Goal: Task Accomplishment & Management: Manage account settings

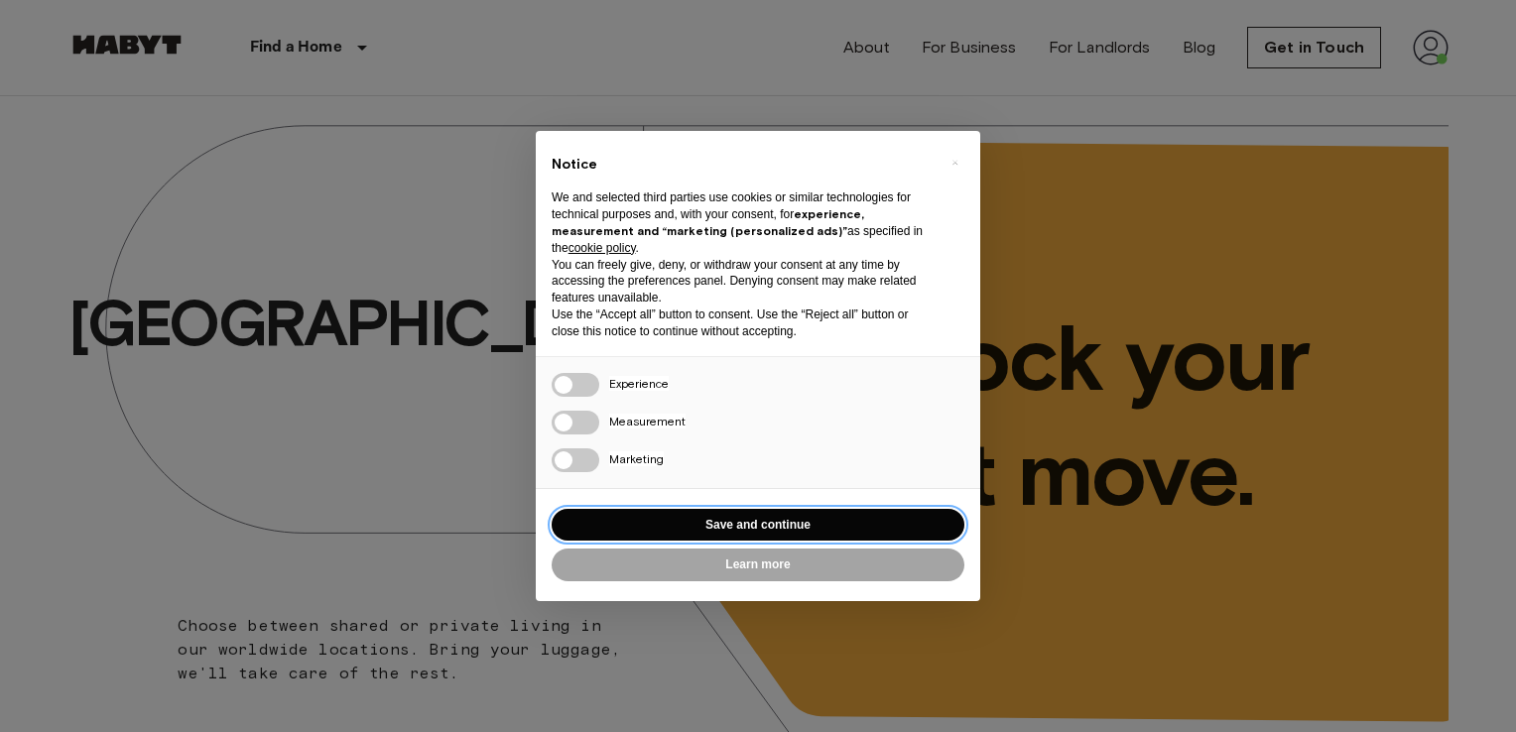
click at [732, 532] on button "Save and continue" at bounding box center [758, 525] width 413 height 33
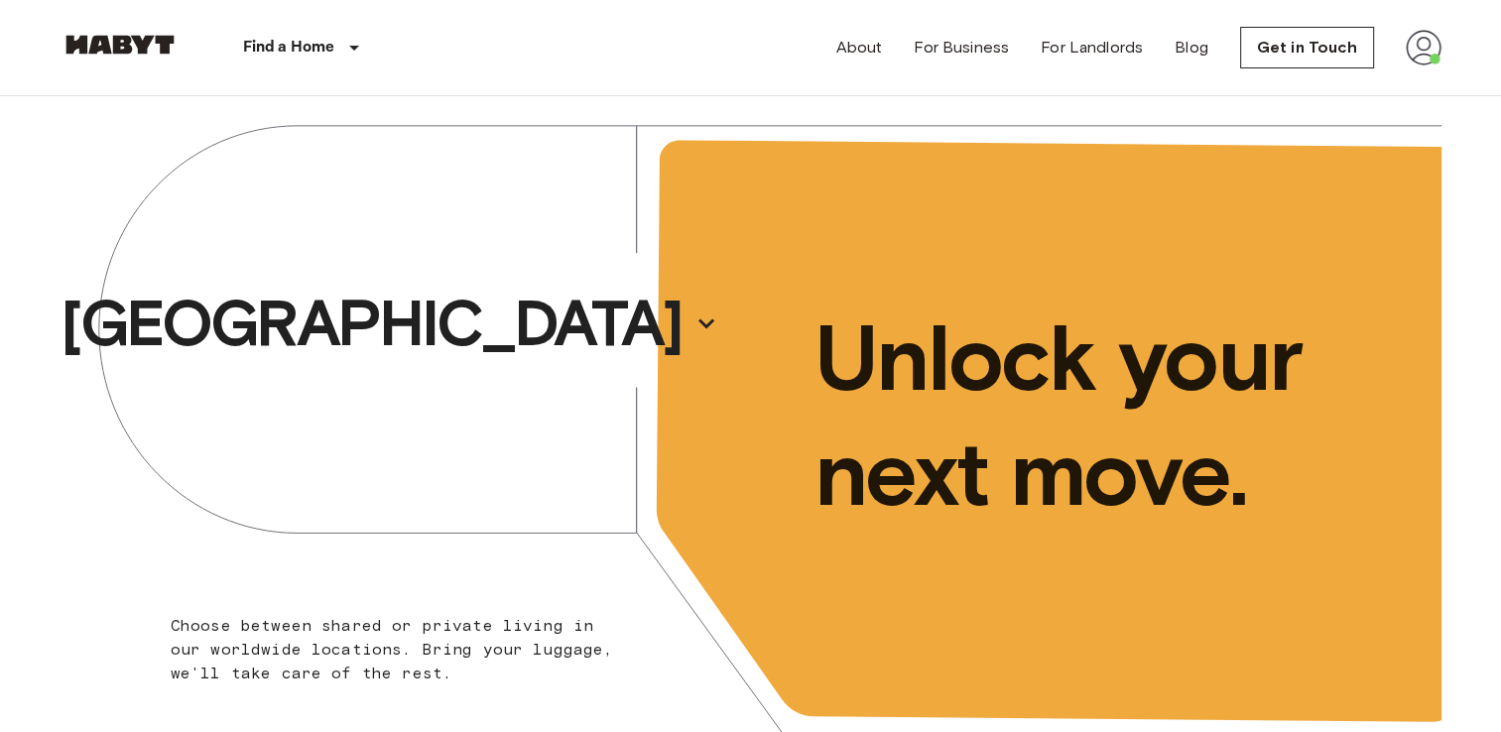
click at [1425, 47] on img at bounding box center [1424, 48] width 36 height 36
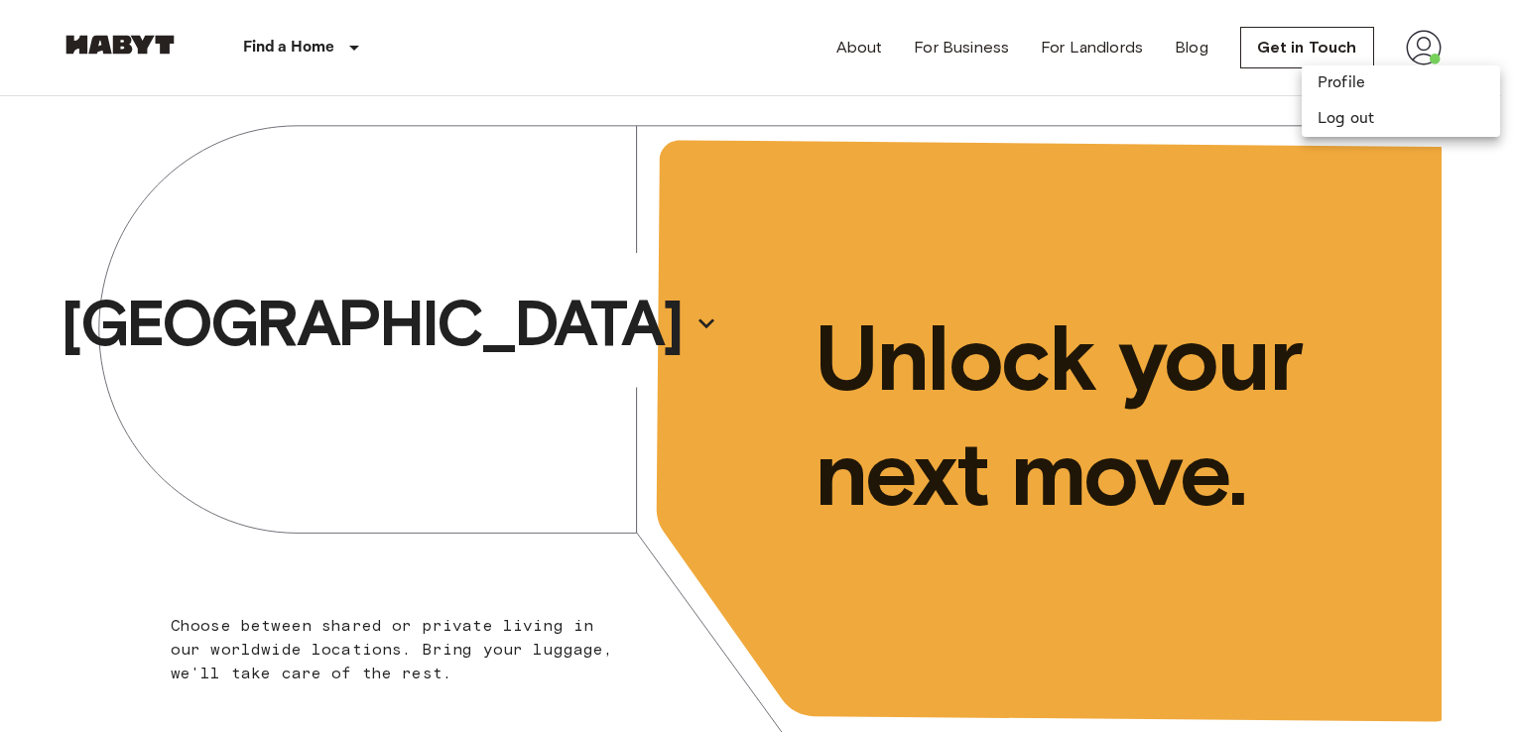
click at [1200, 83] on div at bounding box center [758, 366] width 1516 height 732
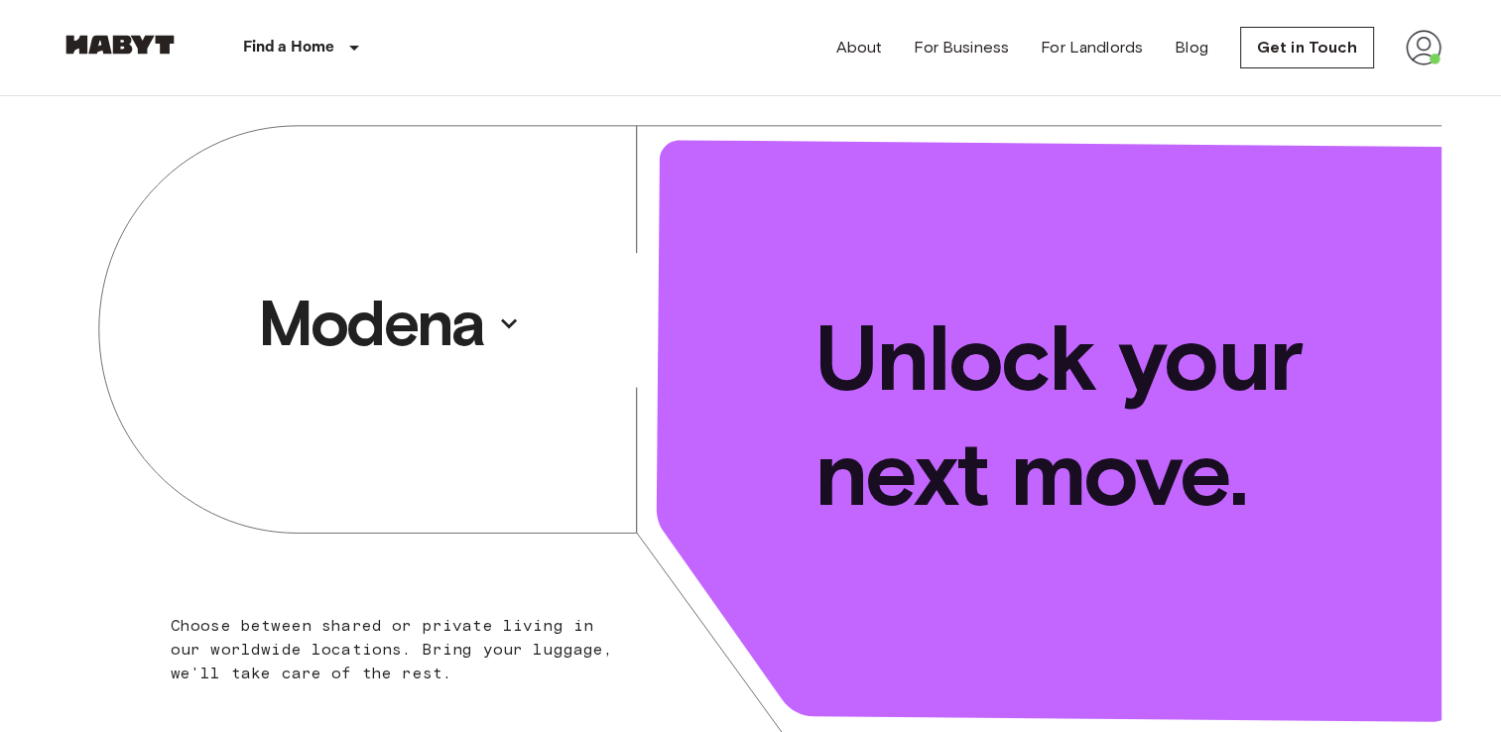
click at [1419, 61] on img at bounding box center [1424, 48] width 36 height 36
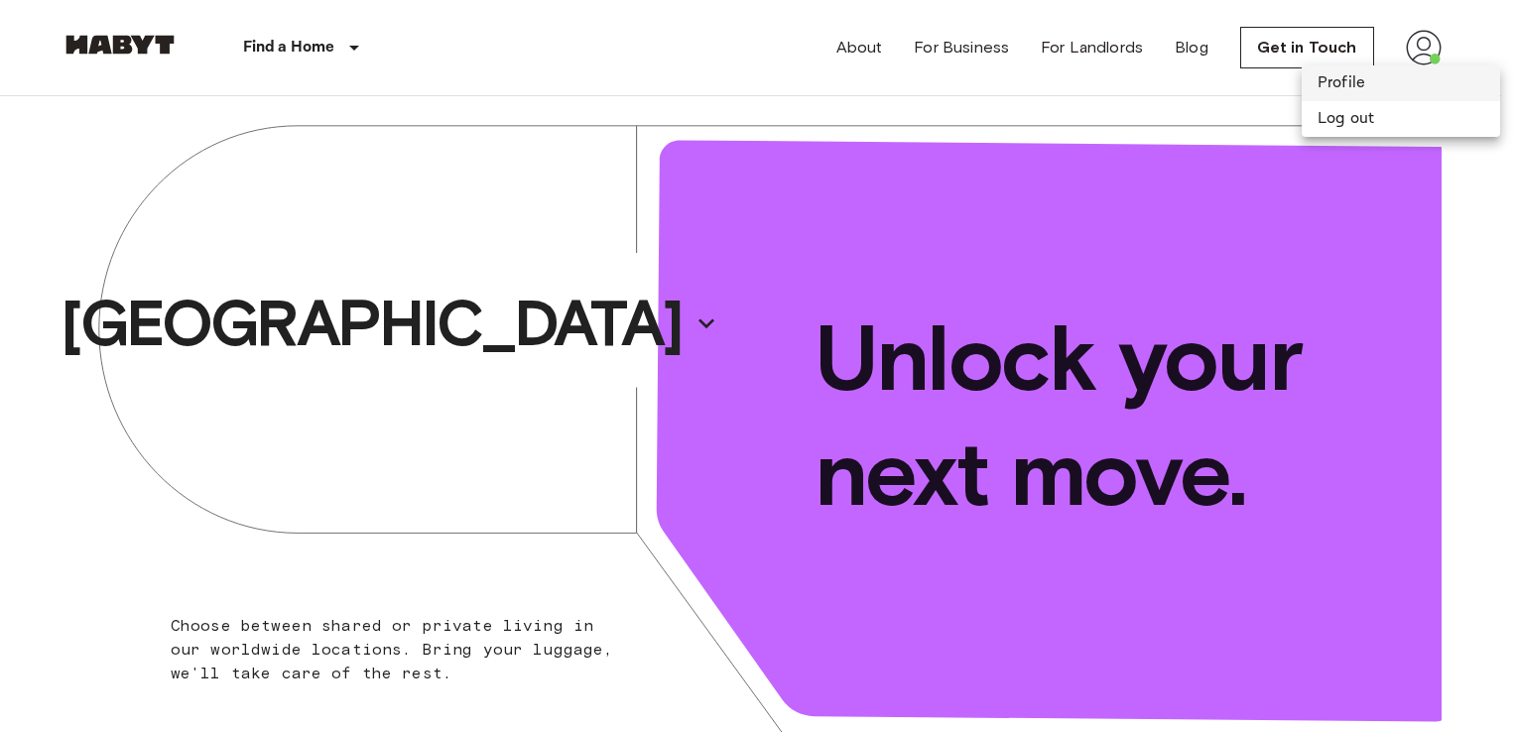
click at [1353, 88] on li "Profile" at bounding box center [1401, 83] width 198 height 36
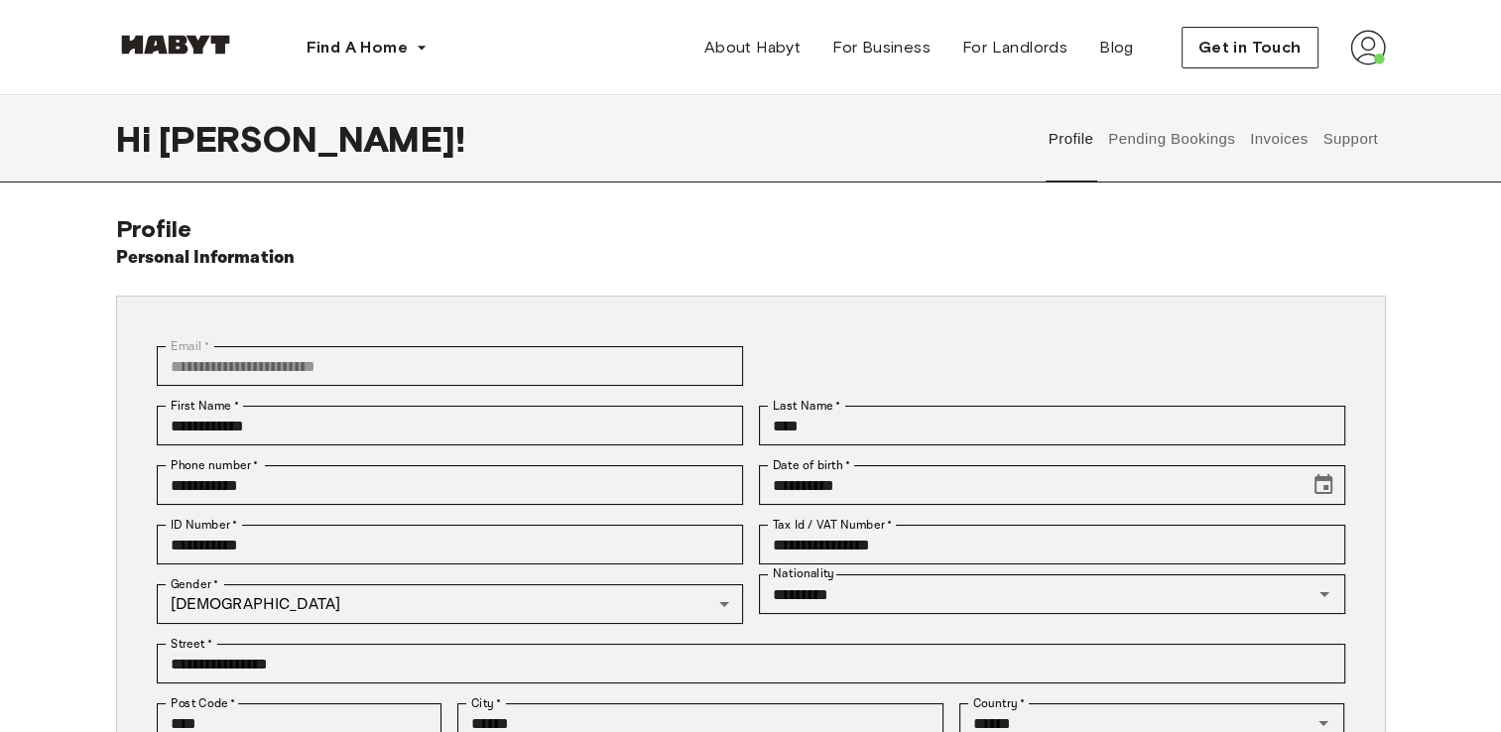
click at [1143, 141] on button "Pending Bookings" at bounding box center [1172, 138] width 132 height 87
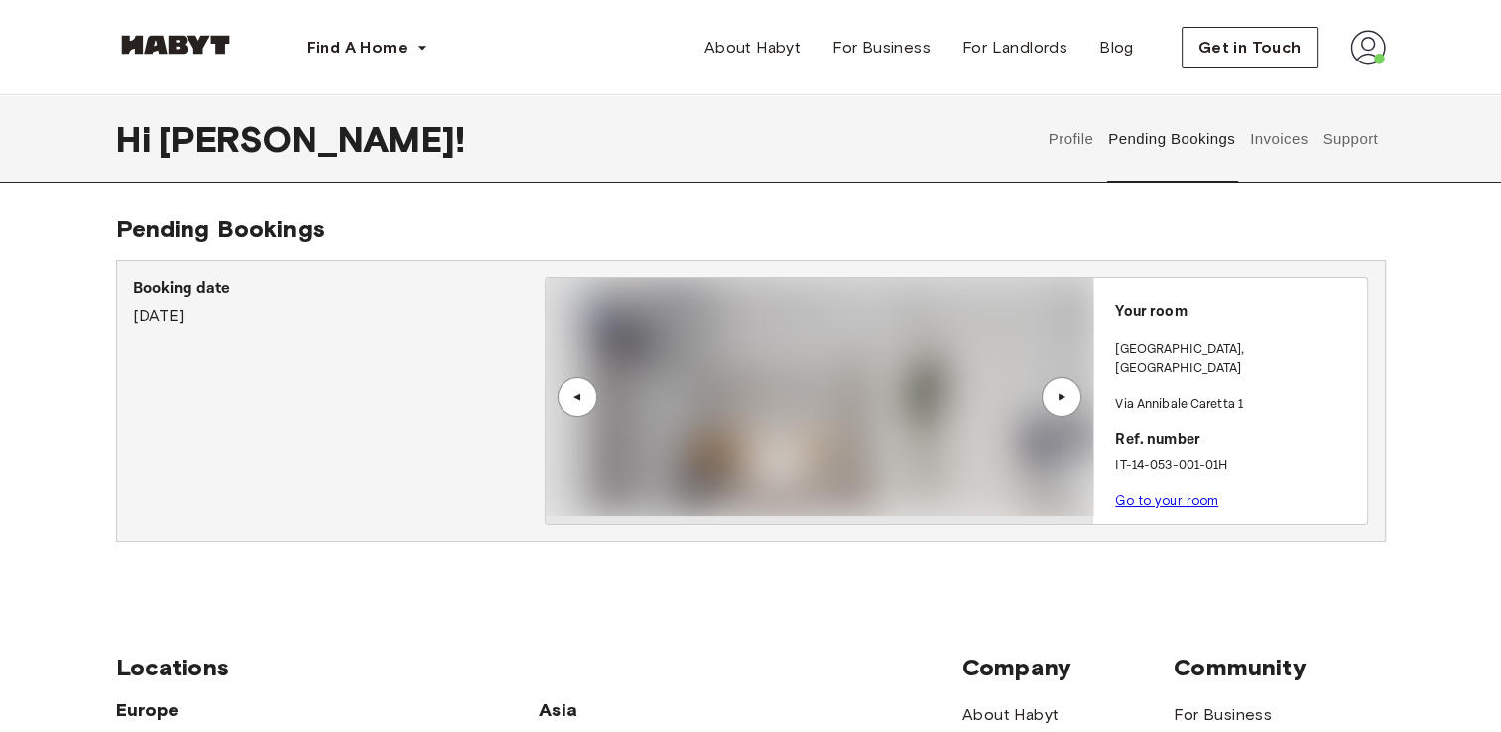
click at [1282, 141] on button "Invoices" at bounding box center [1278, 138] width 63 height 87
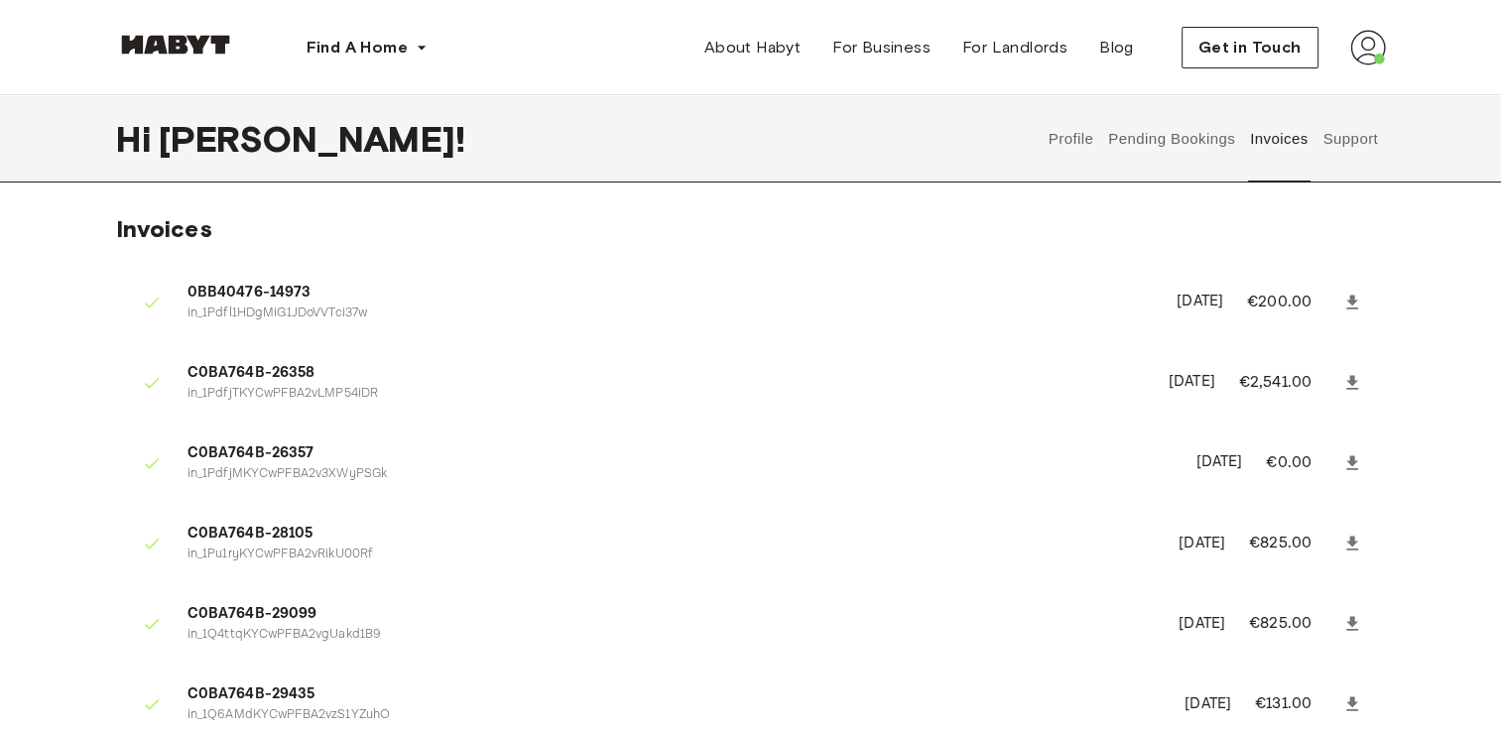
click at [1139, 134] on button "Pending Bookings" at bounding box center [1172, 138] width 132 height 87
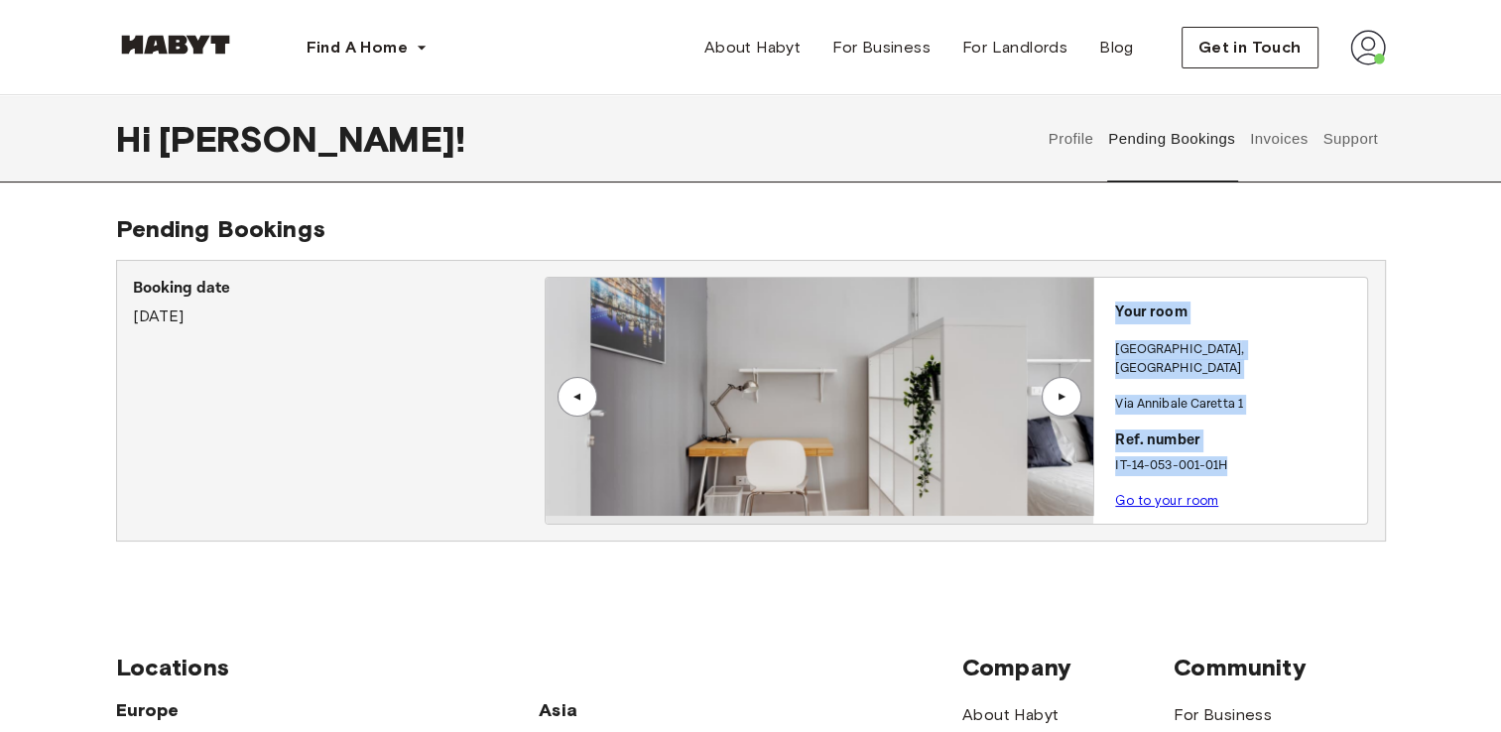
drag, startPoint x: 1231, startPoint y: 451, endPoint x: 1104, endPoint y: 308, distance: 191.9
click at [1104, 308] on div "Your room MILAN , Loreto Via Annibale Caretta 1 Ref. number IT-14-053-001-01H G…" at bounding box center [1230, 401] width 274 height 246
copy div "Your room MILAN , Loreto Via Annibale Caretta 1 Ref. number IT-14-053-001-01H"
click at [748, 429] on img at bounding box center [820, 397] width 548 height 238
click at [1059, 394] on div "▲" at bounding box center [1062, 397] width 20 height 12
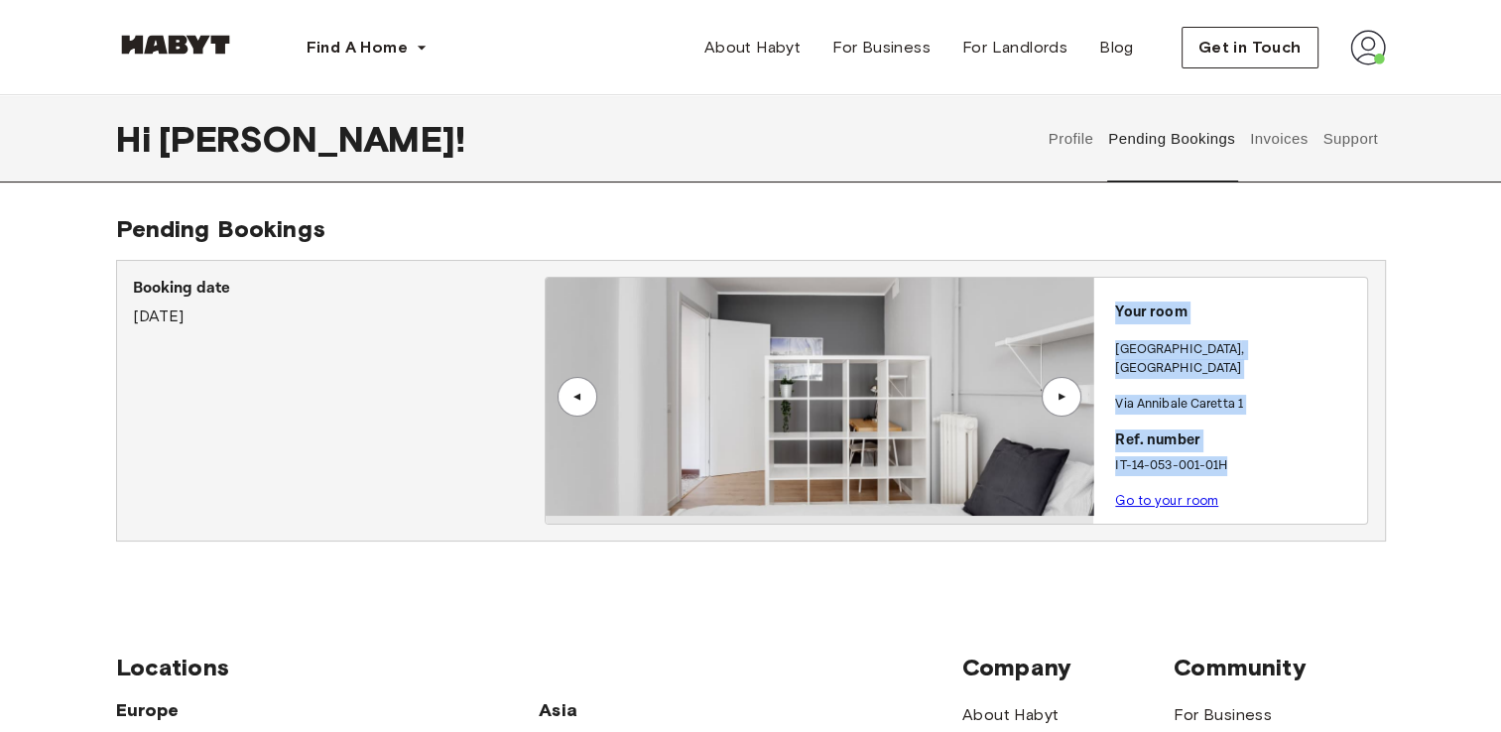
click at [1059, 394] on div "▲" at bounding box center [1062, 397] width 20 height 12
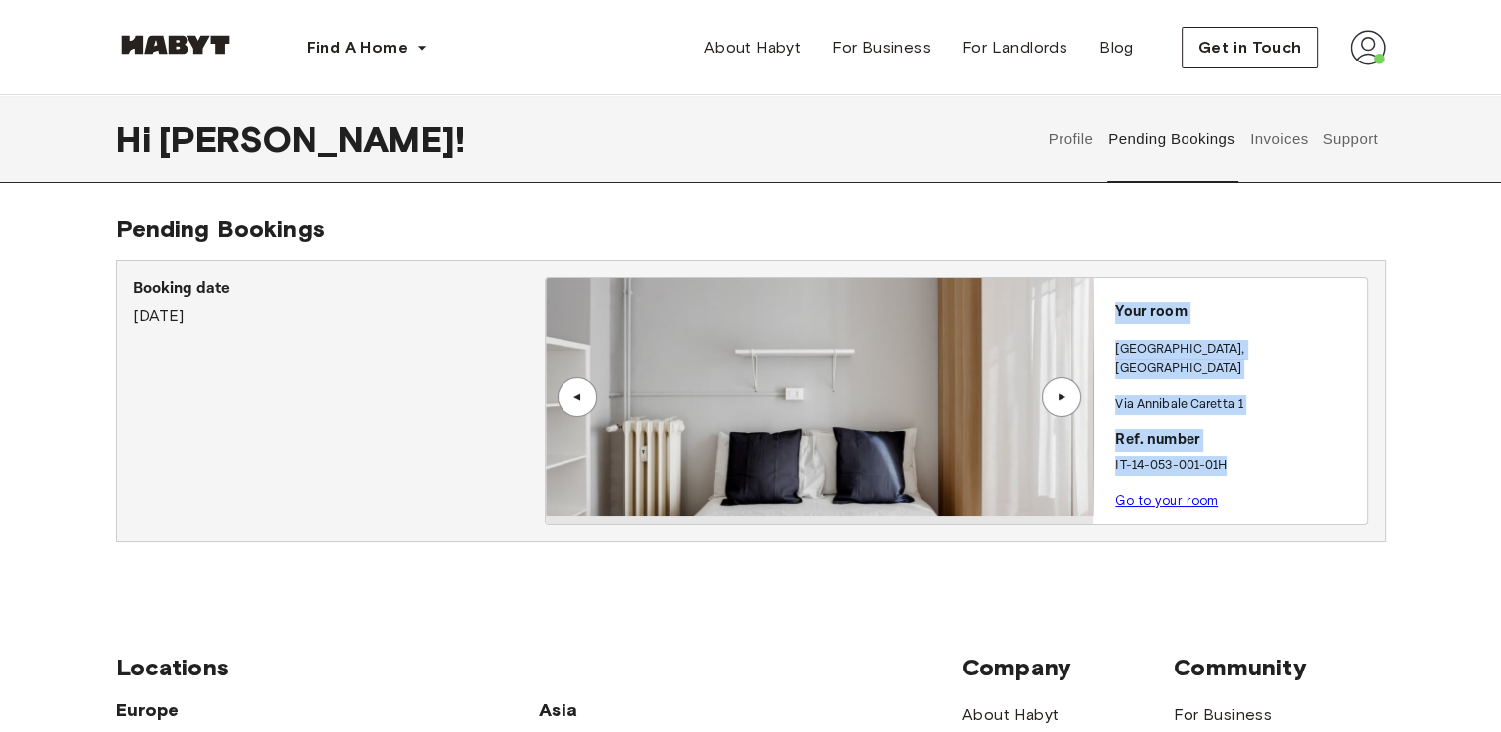
click at [1059, 394] on div "▲" at bounding box center [1062, 397] width 20 height 12
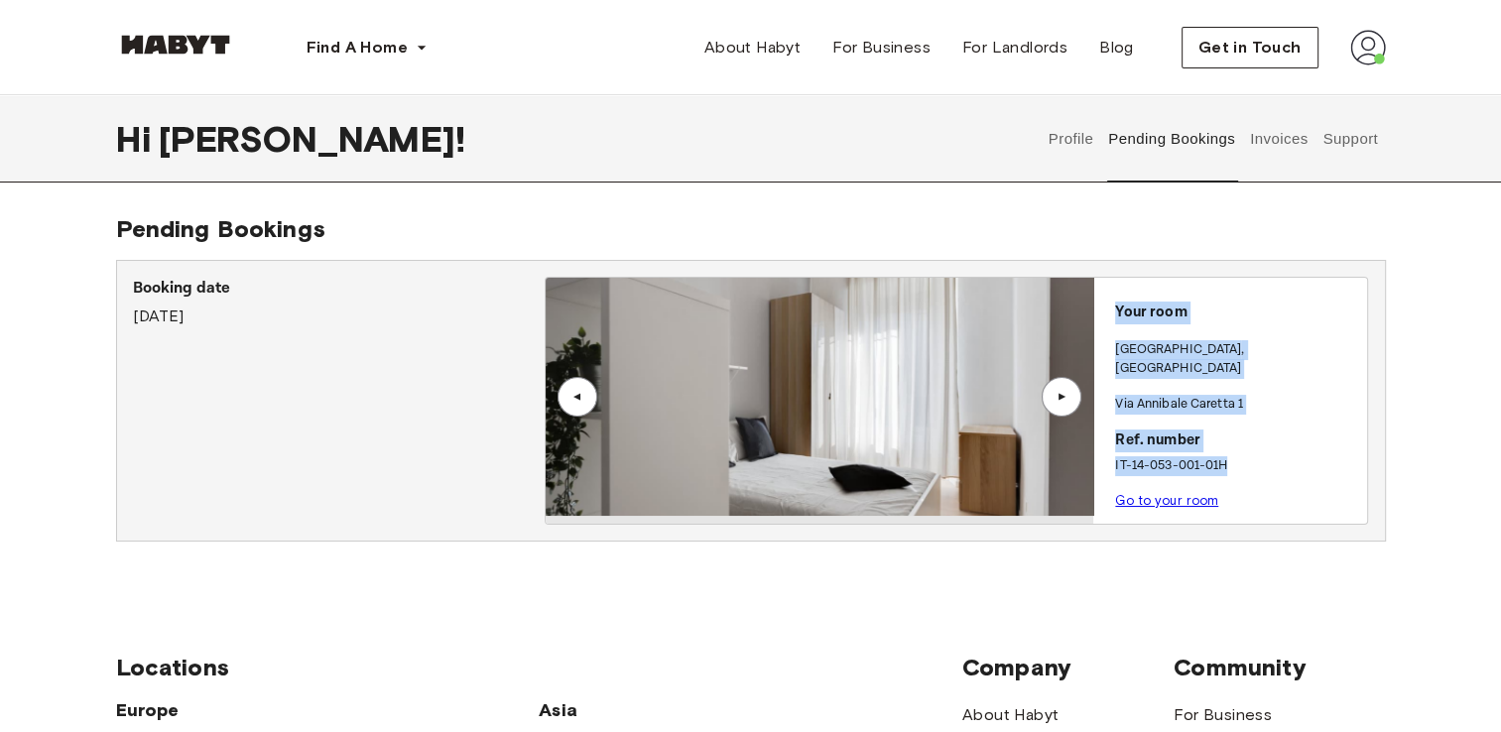
click at [1059, 394] on div "▲" at bounding box center [1062, 397] width 20 height 12
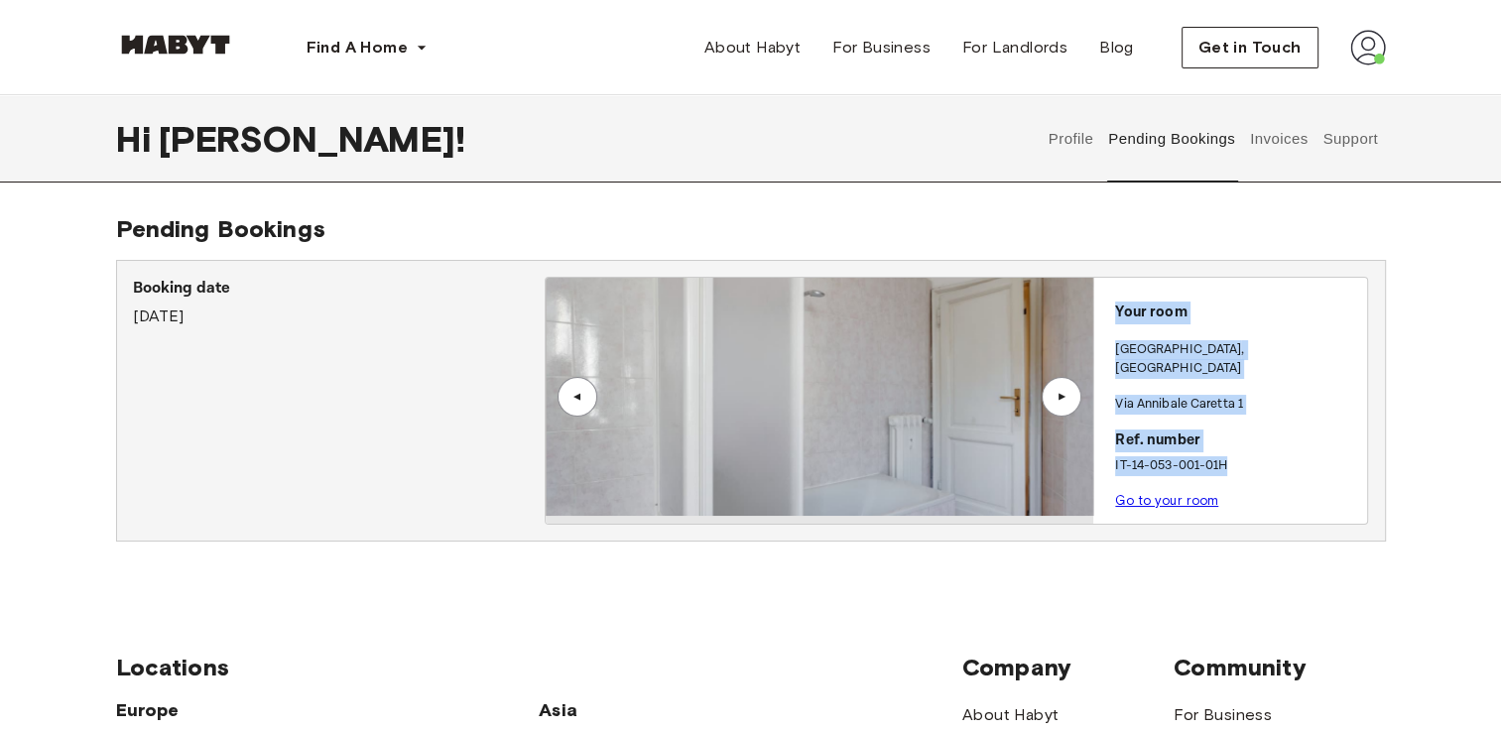
click at [1059, 394] on div "▲" at bounding box center [1062, 397] width 20 height 12
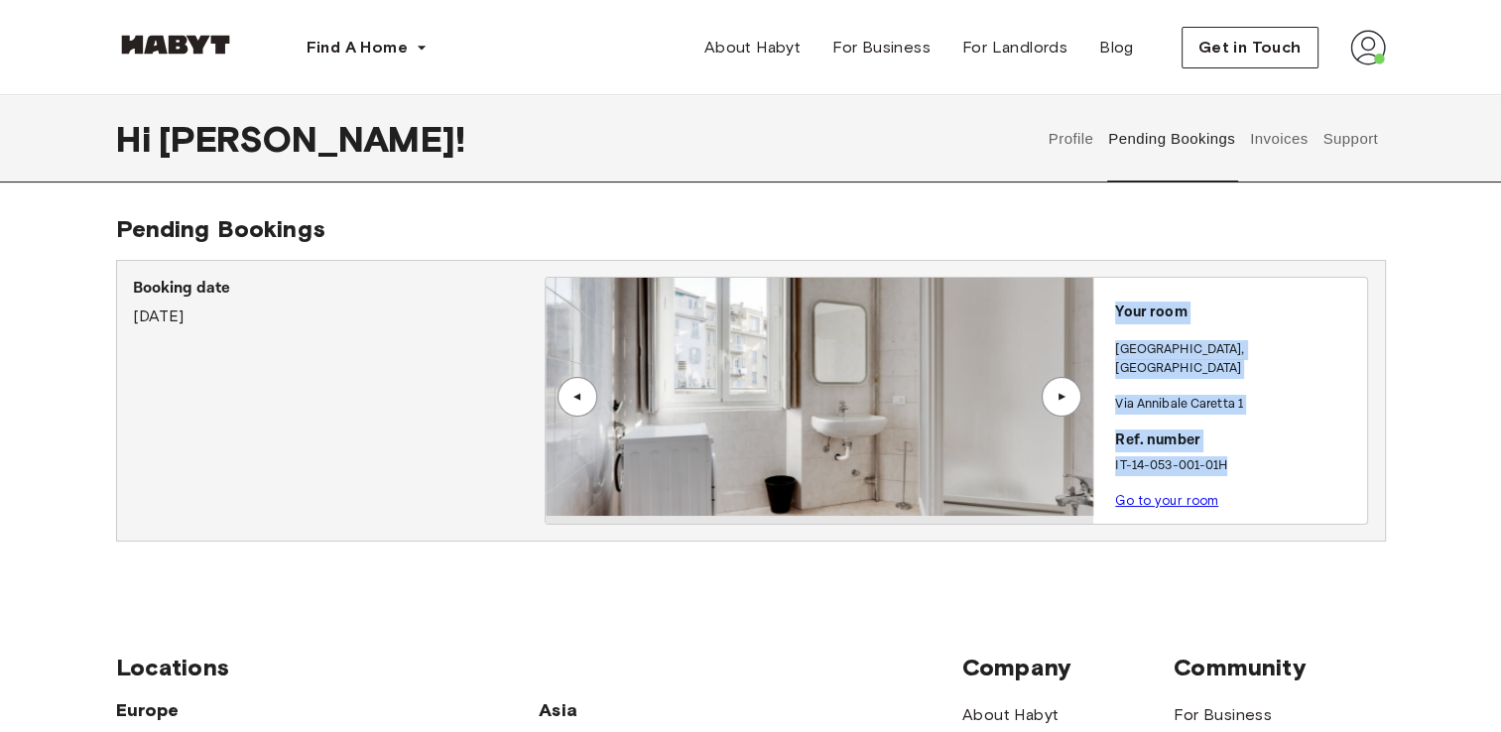
click at [969, 485] on img at bounding box center [820, 397] width 548 height 238
click at [1159, 493] on link "Go to your room" at bounding box center [1166, 500] width 103 height 15
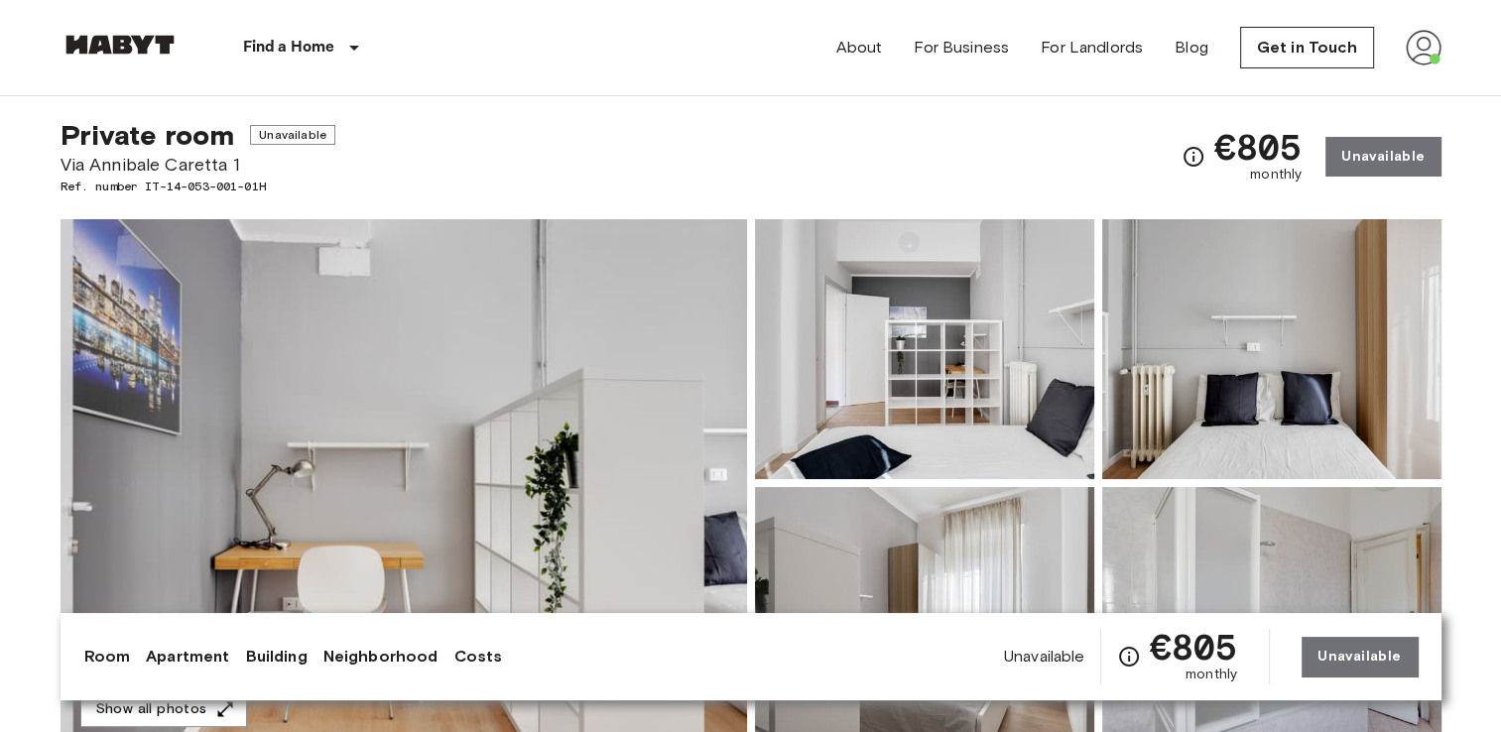
scroll to position [38, 0]
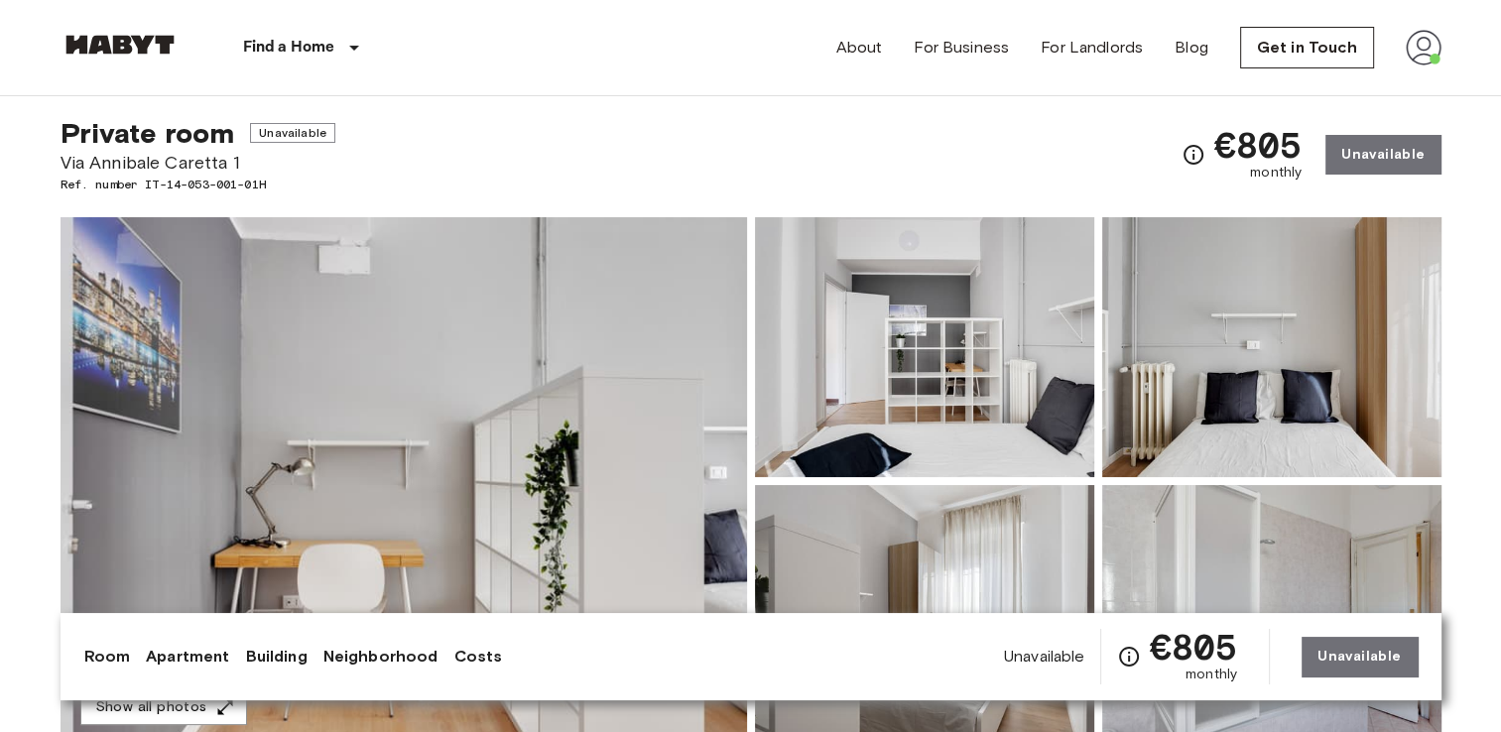
click at [451, 353] on img at bounding box center [404, 481] width 687 height 528
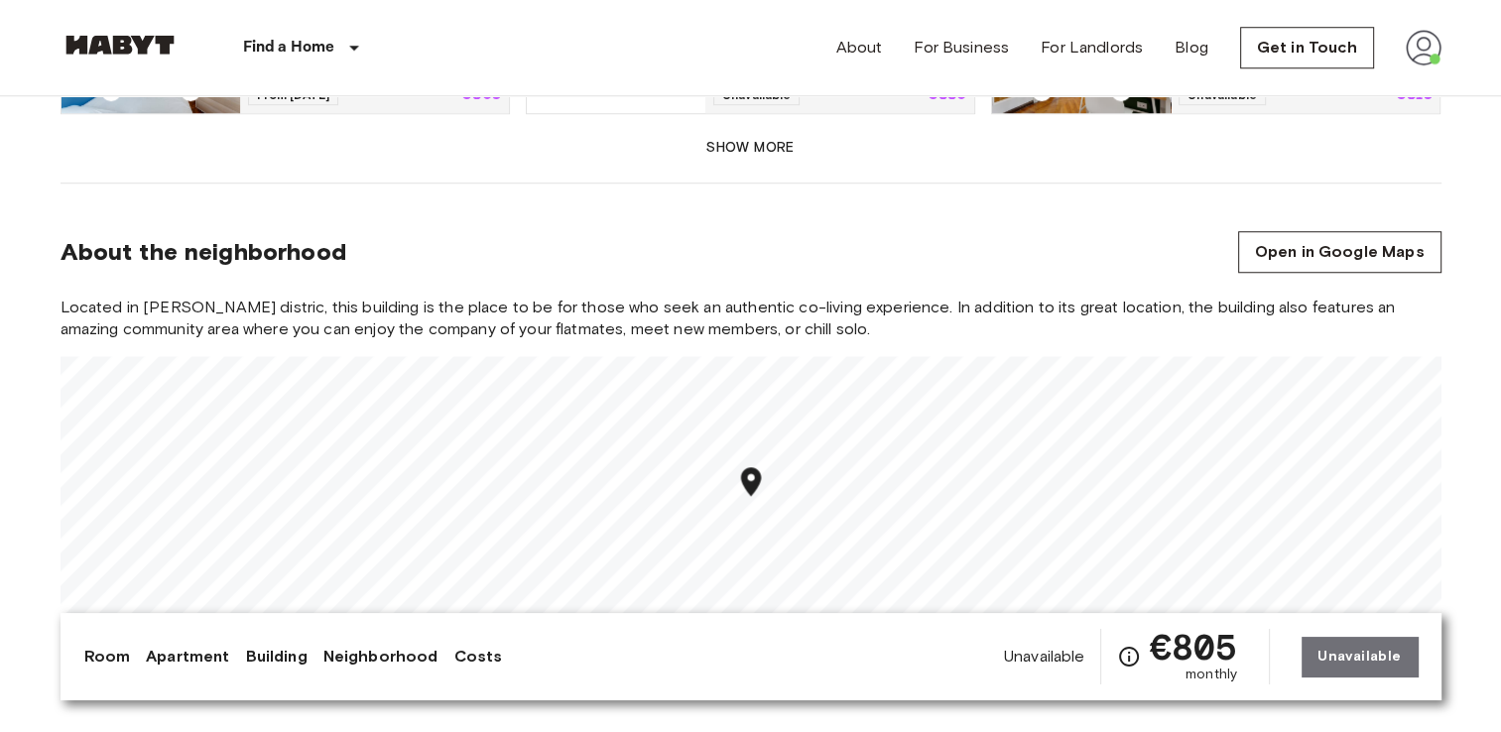
scroll to position [1790, 0]
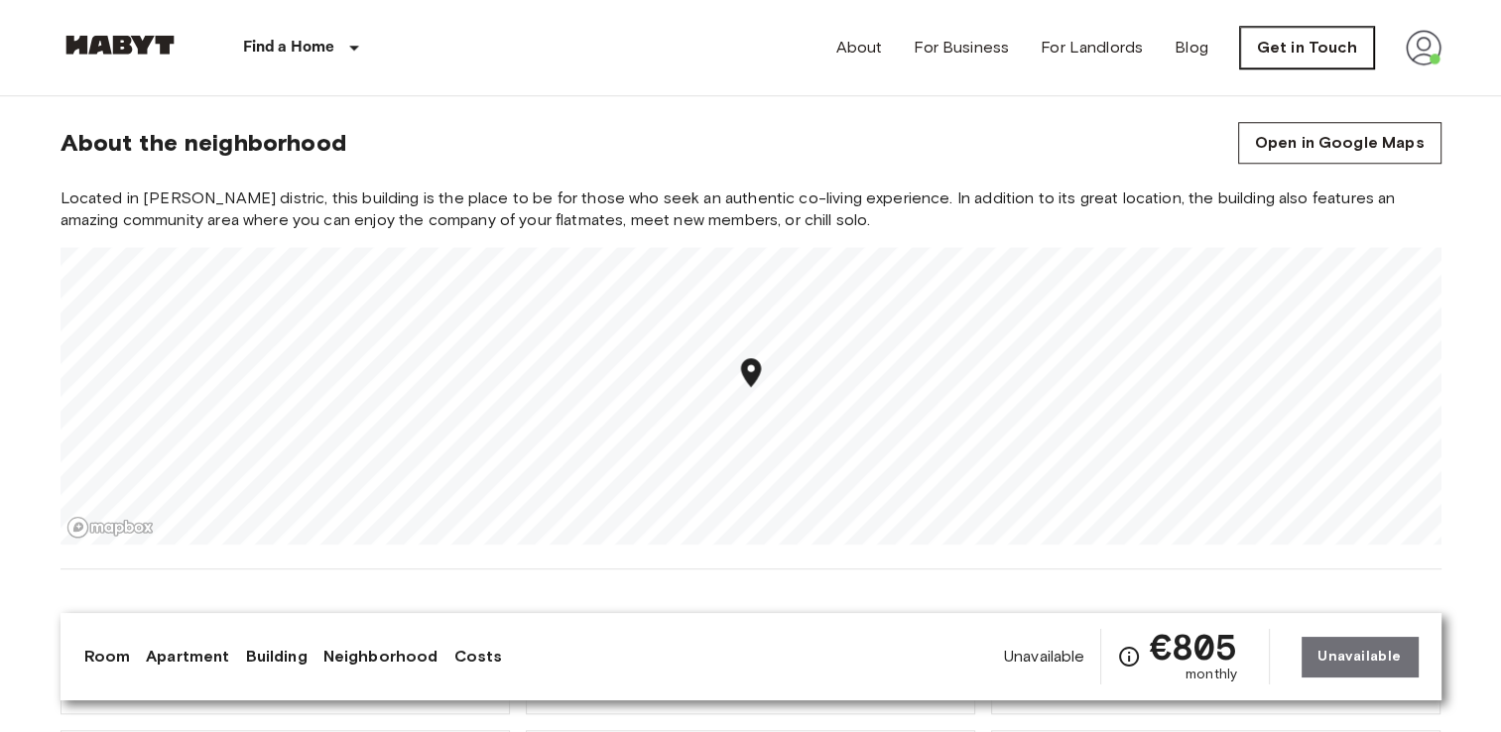
click at [1302, 61] on link "Get in Touch" at bounding box center [1307, 48] width 134 height 42
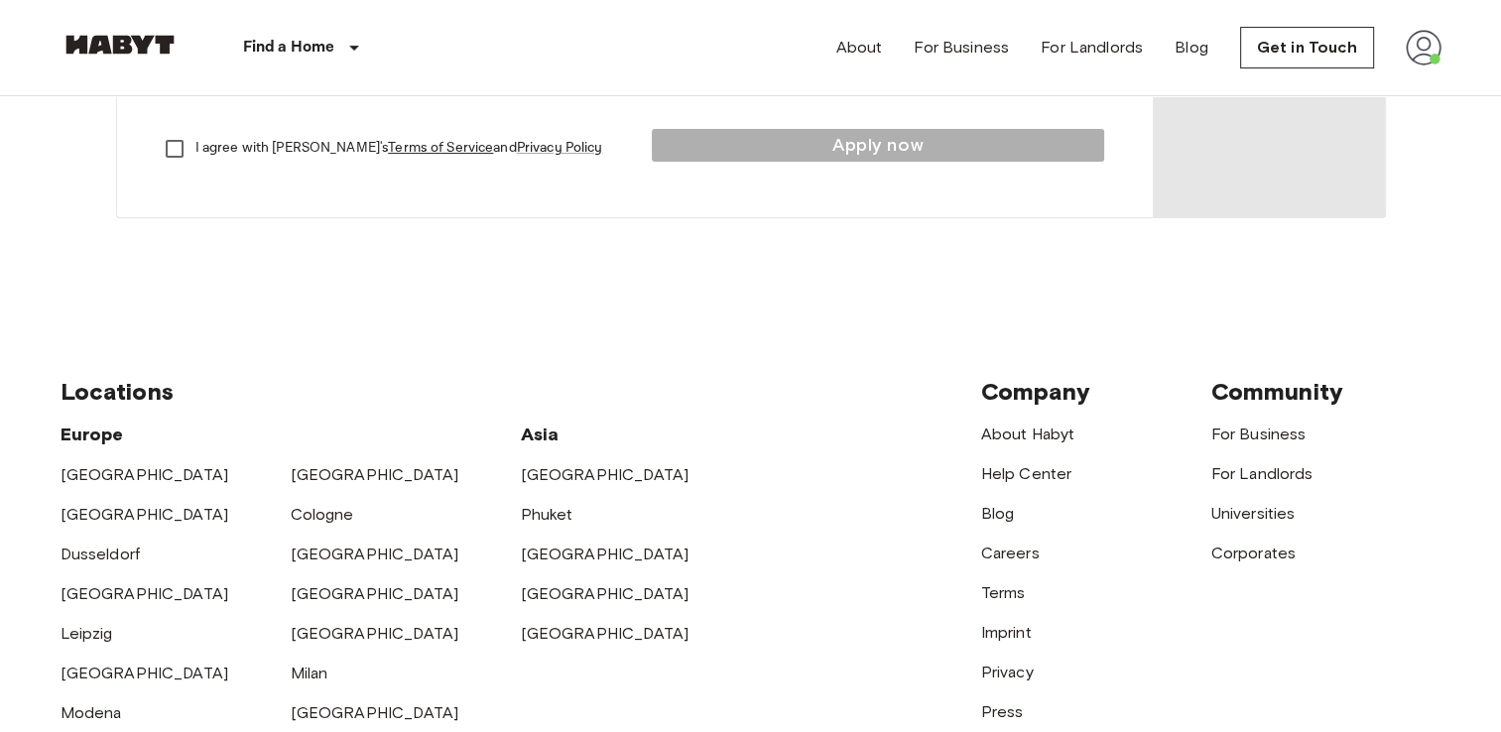
scroll to position [514, 0]
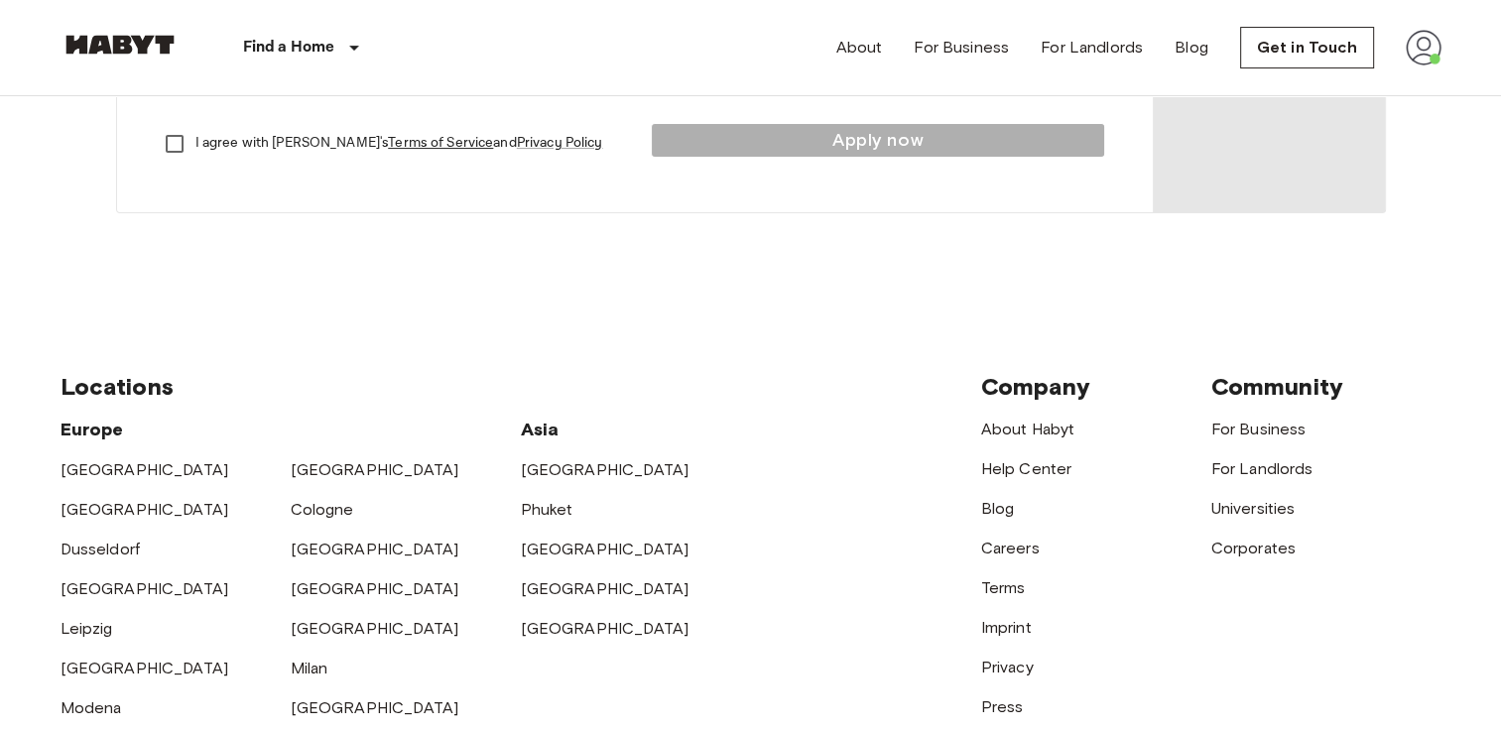
click at [1411, 30] on img at bounding box center [1424, 48] width 36 height 36
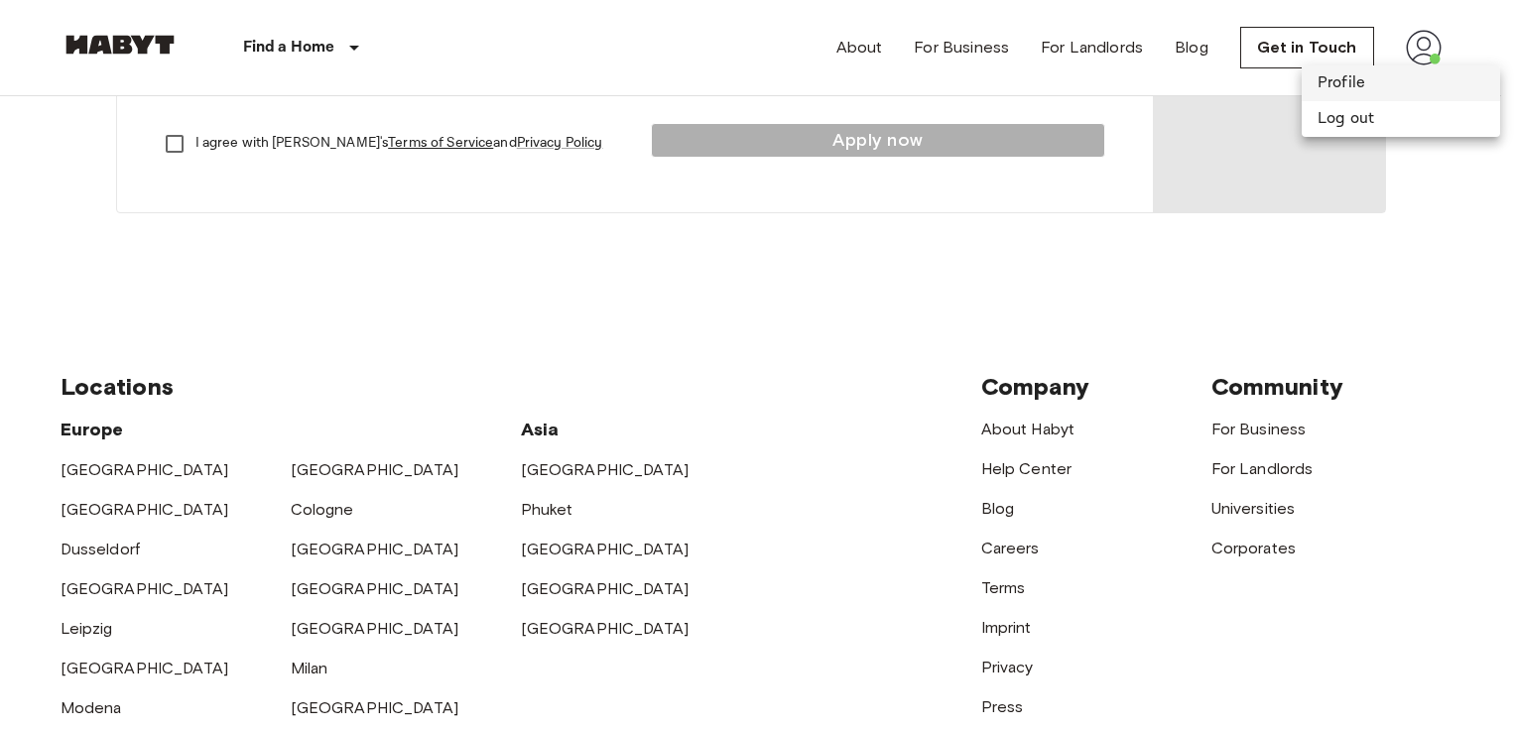
click at [1334, 84] on li "Profile" at bounding box center [1401, 83] width 198 height 36
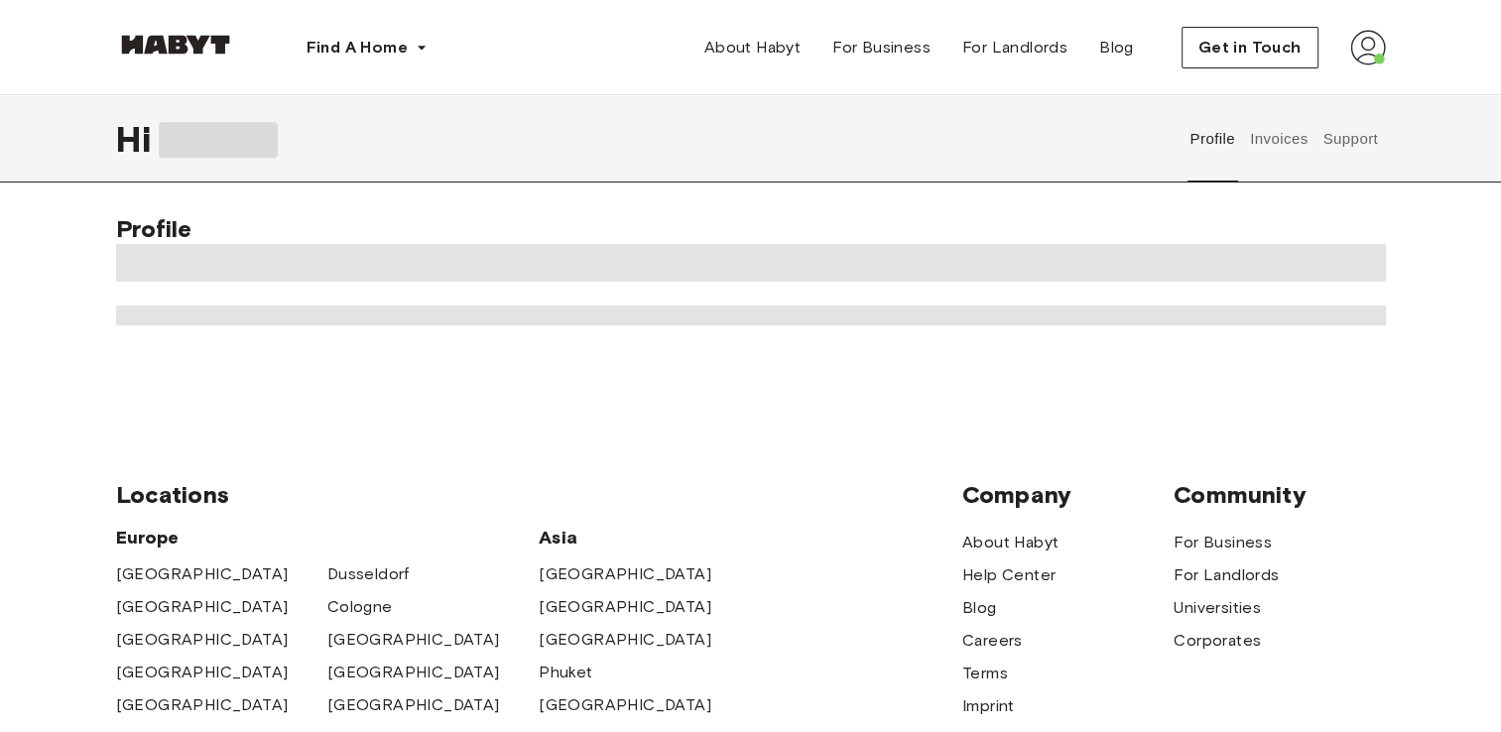
click at [1306, 145] on button "Invoices" at bounding box center [1278, 138] width 63 height 87
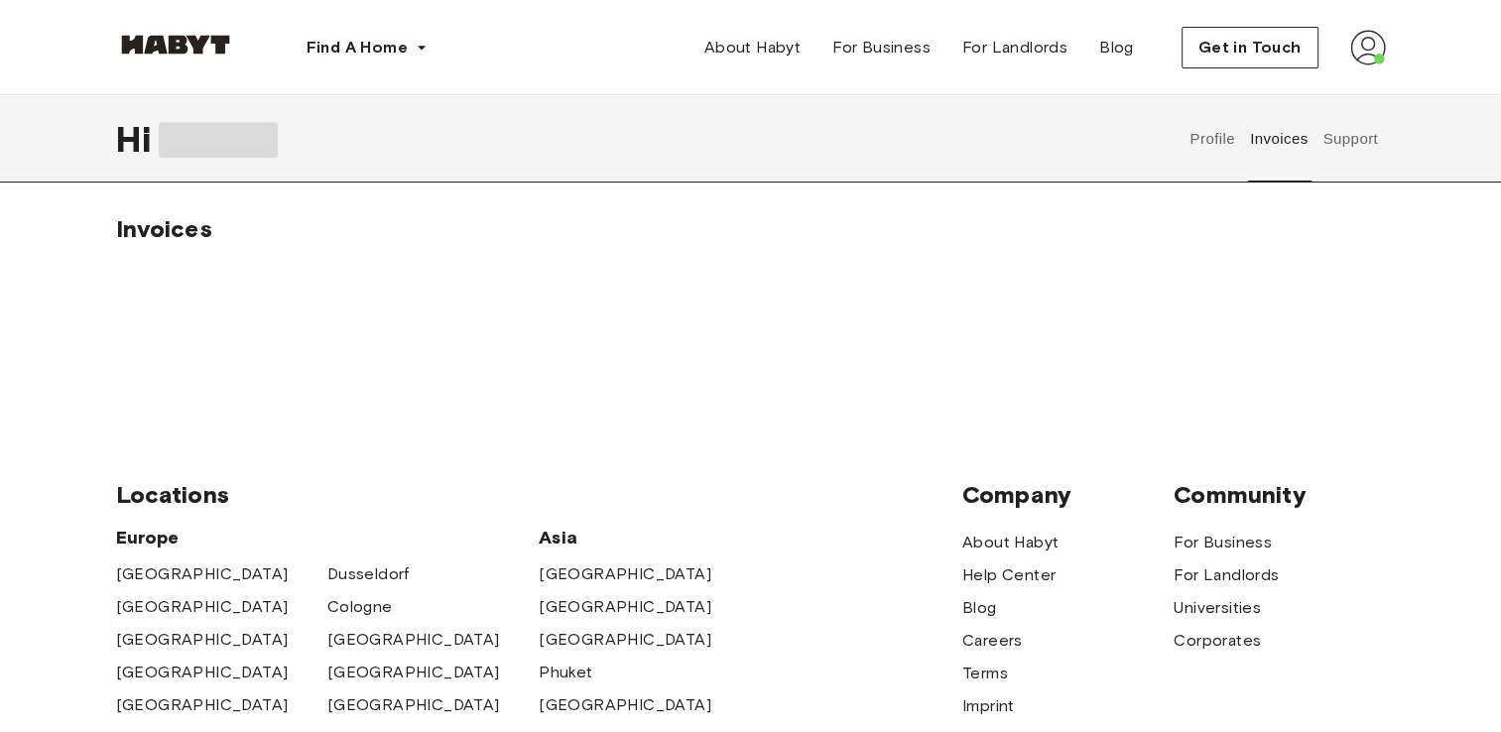
click at [1343, 137] on button "Support" at bounding box center [1351, 138] width 61 height 87
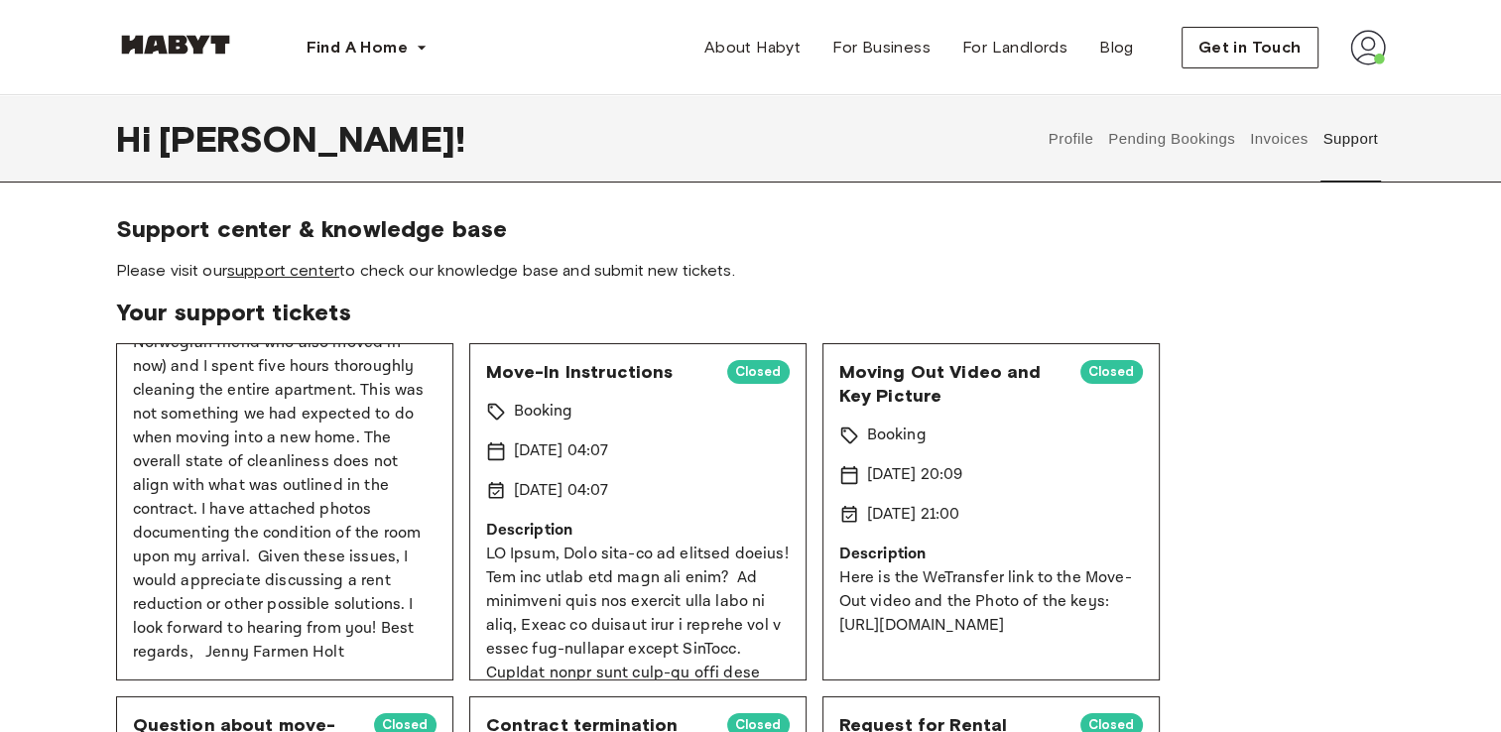
click at [300, 267] on link "support center" at bounding box center [283, 270] width 112 height 19
